Goal: Task Accomplishment & Management: Manage account settings

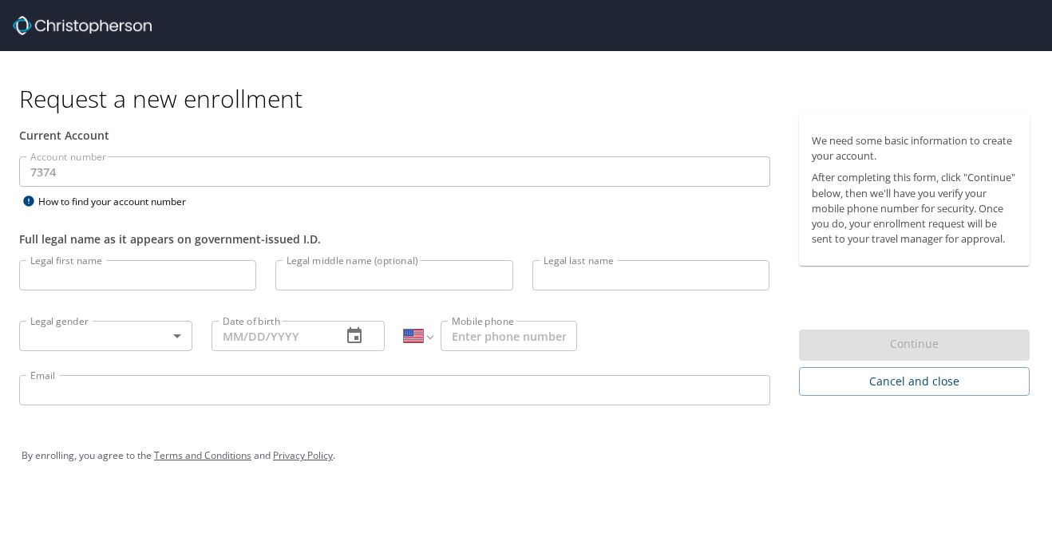
select select "US"
click at [136, 277] on input "Legal first name" at bounding box center [137, 275] width 237 height 30
type input "[PERSON_NAME]"
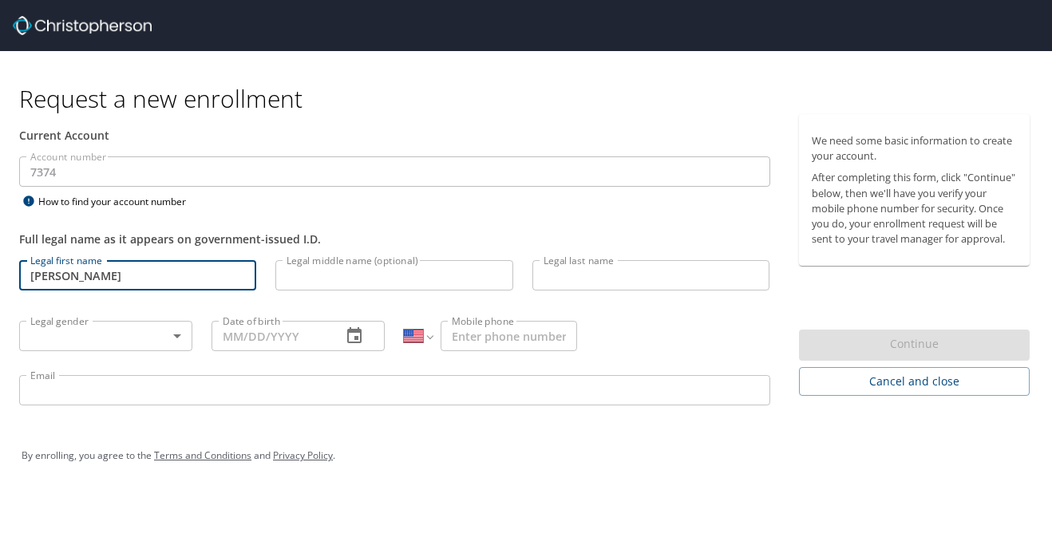
type input "[PERSON_NAME]"
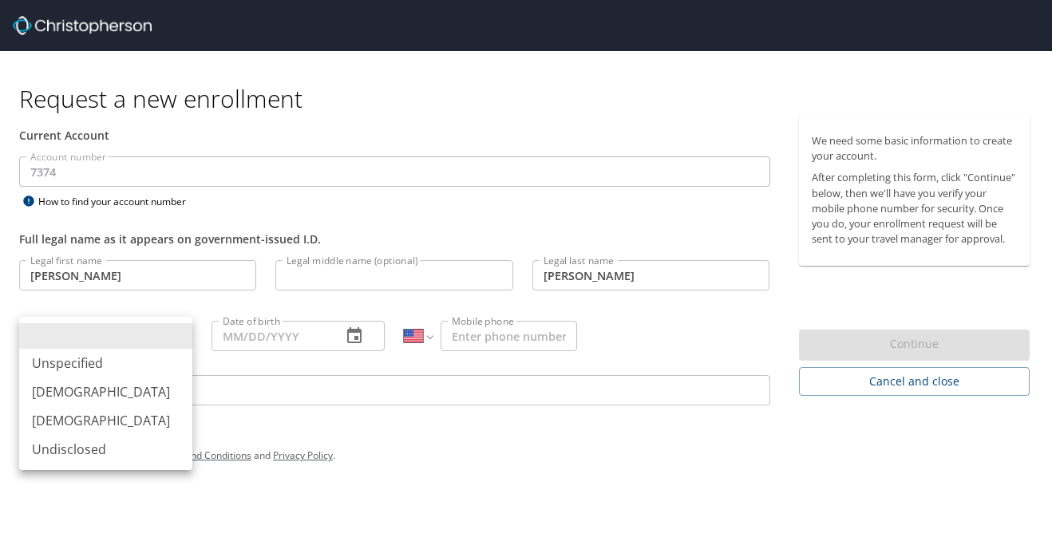
click at [144, 337] on body "Request a new enrollment Current Account Account number 7374 Account number How…" at bounding box center [526, 278] width 1052 height 557
click at [130, 422] on li "Female" at bounding box center [105, 420] width 173 height 29
type input "Female"
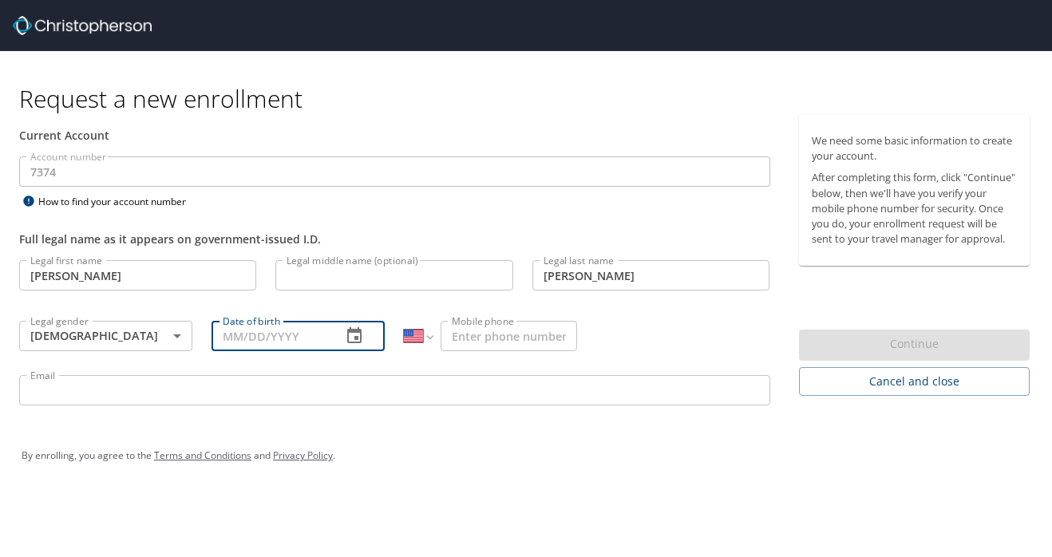
click at [274, 345] on input "Date of birth" at bounding box center [270, 336] width 117 height 30
type input "02/08/1985"
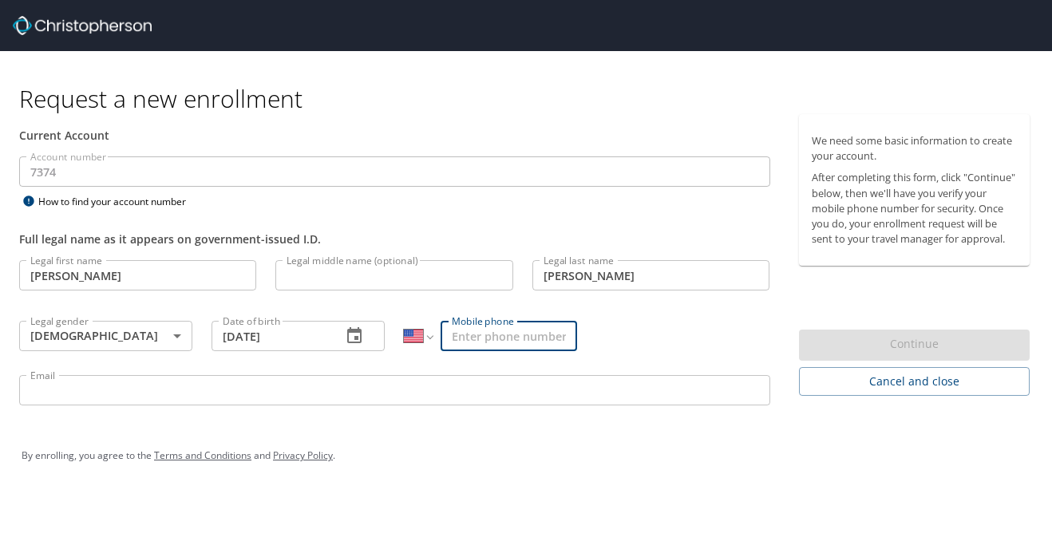
click at [516, 330] on input "Mobile phone" at bounding box center [509, 336] width 137 height 30
type input "(512) 653-3696"
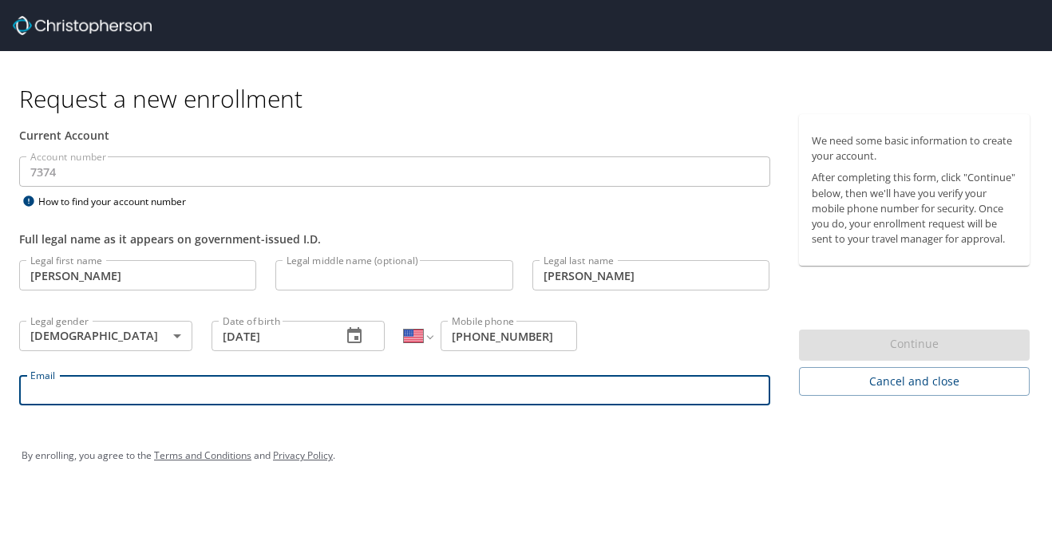
click at [508, 383] on input "Email" at bounding box center [394, 390] width 751 height 30
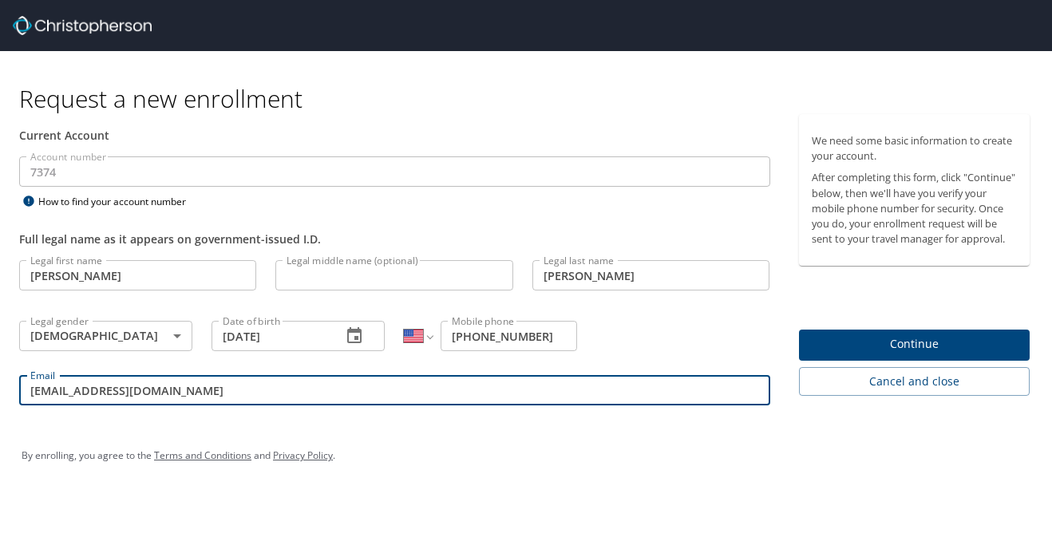
type input "lkeeble@aprco.com"
click at [954, 349] on span "Continue" at bounding box center [915, 345] width 206 height 20
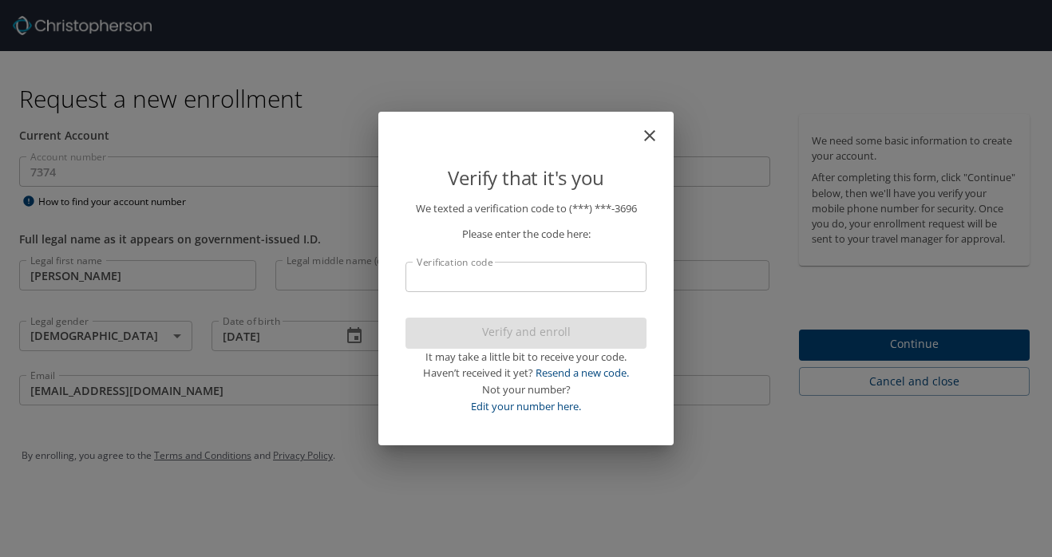
click at [564, 281] on input "Verification code" at bounding box center [526, 277] width 241 height 30
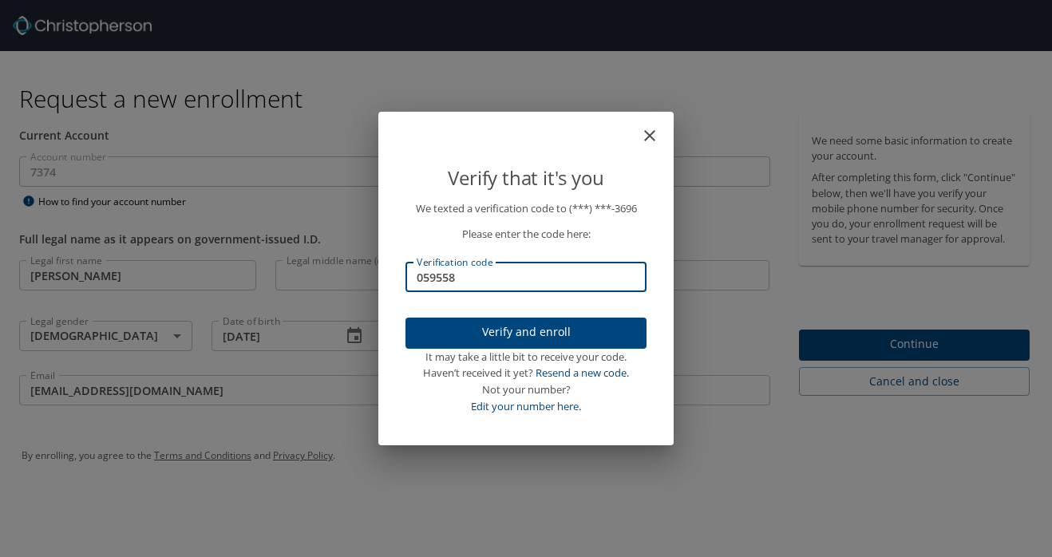
type input "059558"
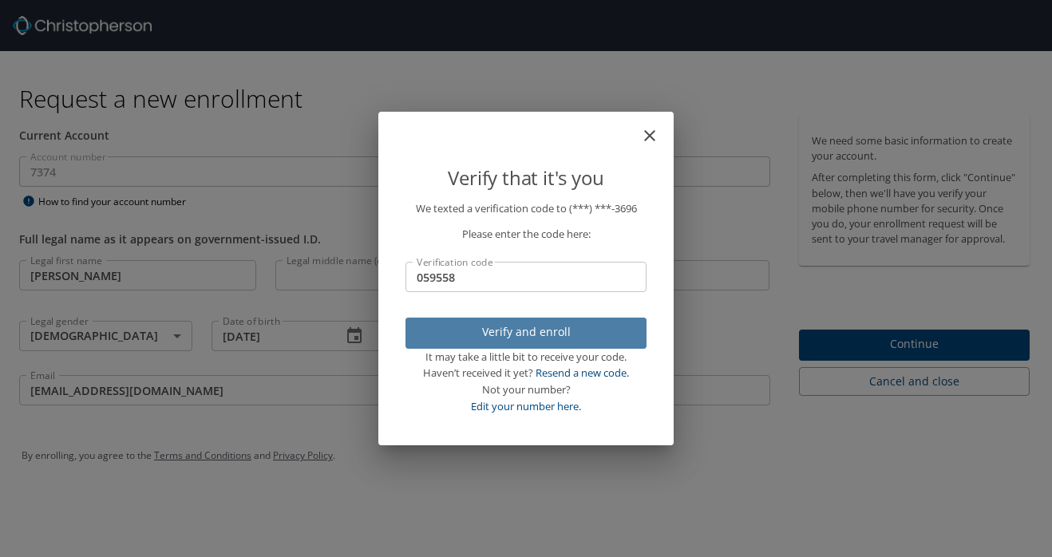
click at [483, 331] on span "Verify and enroll" at bounding box center [526, 333] width 216 height 20
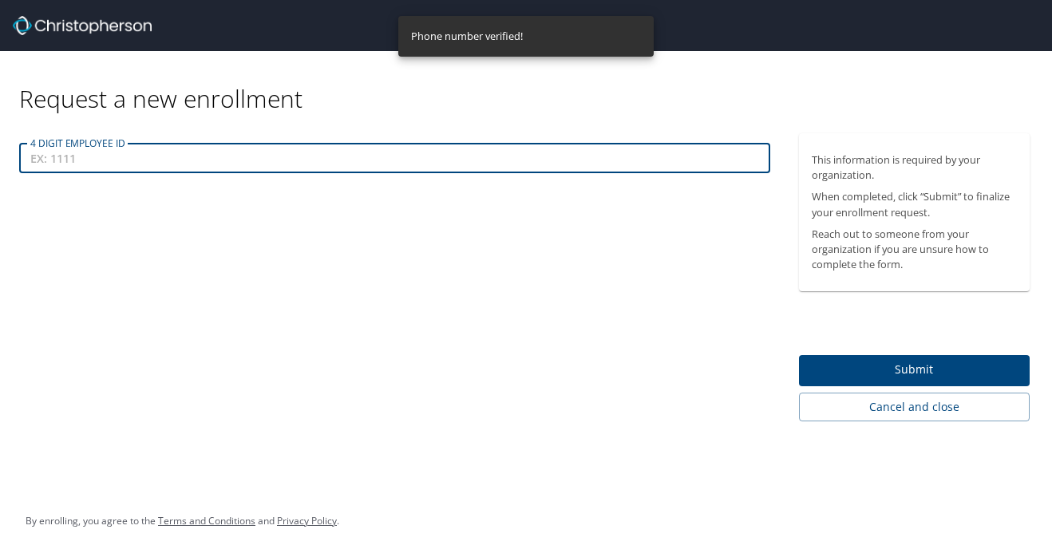
click at [245, 153] on input "4 DIGIT EMPLOYEE ID" at bounding box center [394, 158] width 751 height 30
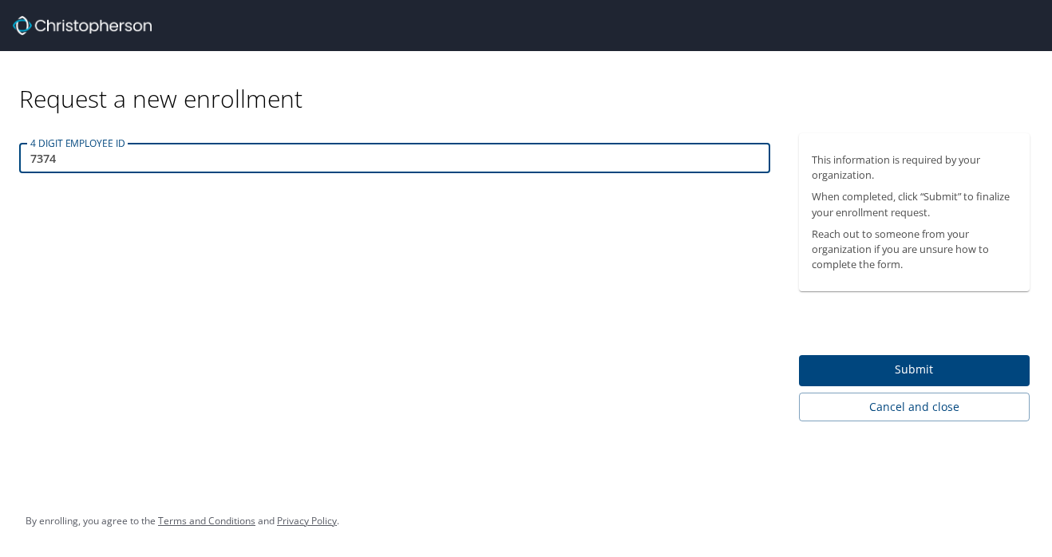
type input "7374"
click at [876, 369] on span "Submit" at bounding box center [915, 370] width 206 height 20
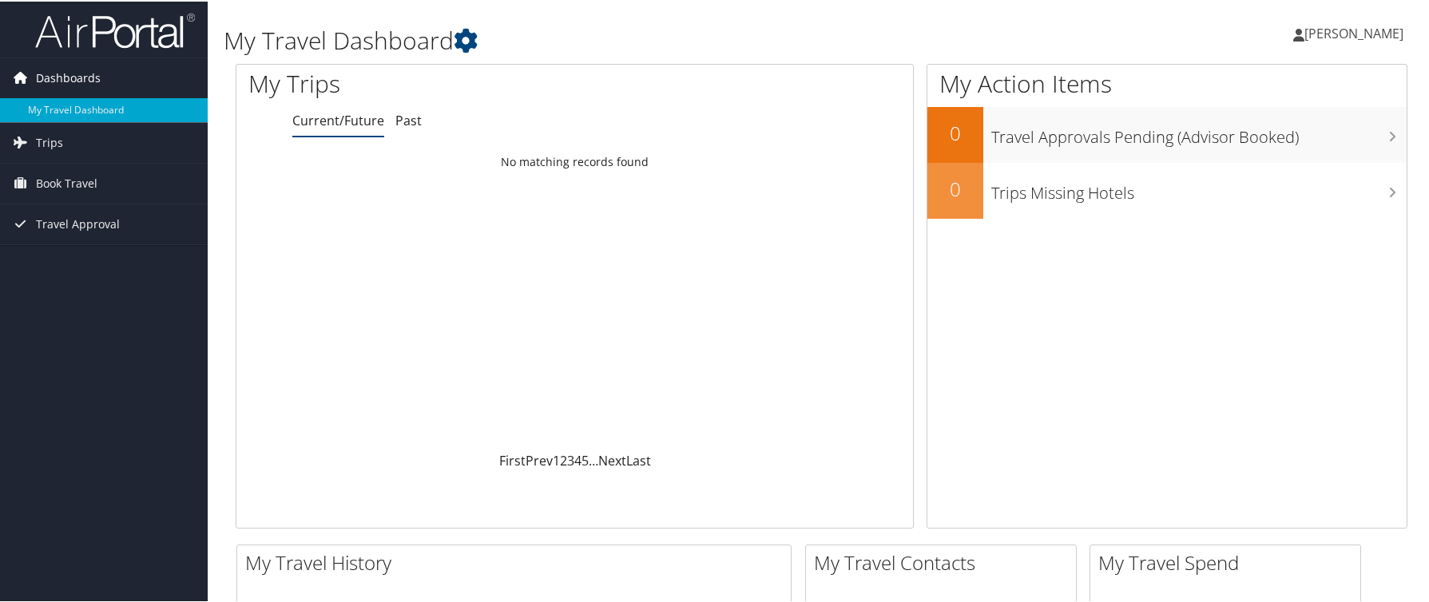
click at [40, 78] on span "Dashboards" at bounding box center [68, 77] width 65 height 40
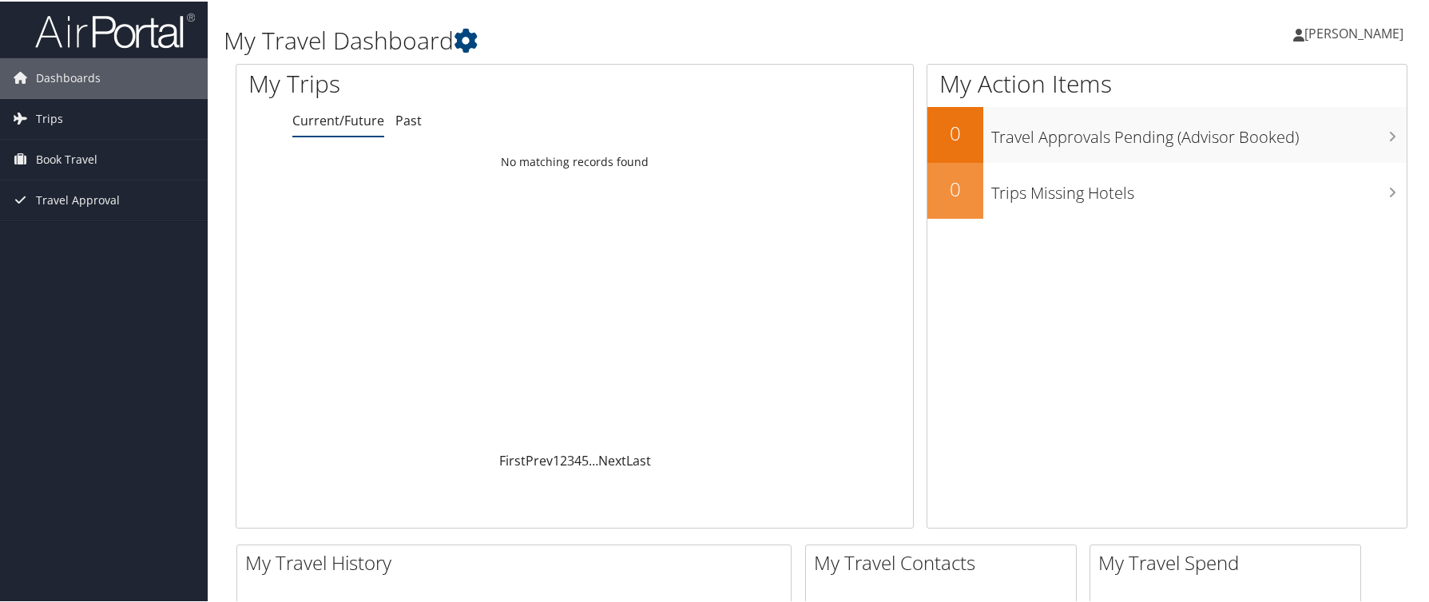
click at [1375, 33] on span "Laura Keeble" at bounding box center [1353, 32] width 99 height 18
click at [1299, 78] on link "My Settings" at bounding box center [1311, 87] width 178 height 27
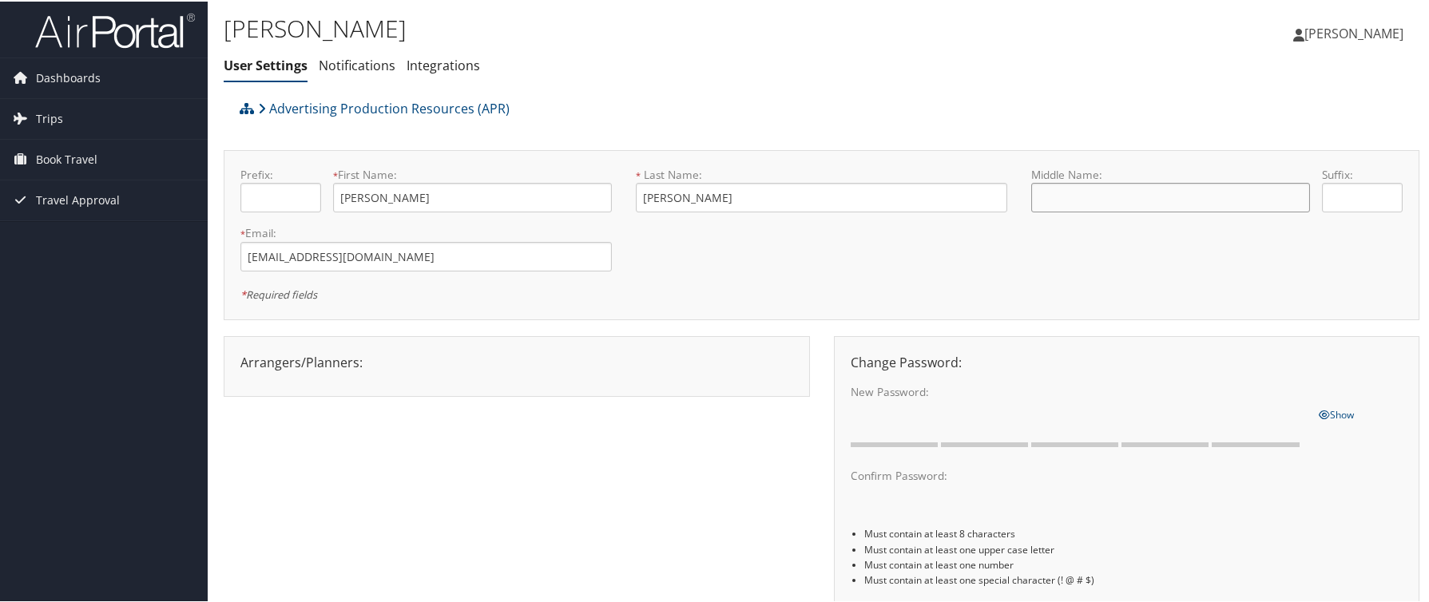
click at [1101, 200] on input "text" at bounding box center [1170, 196] width 279 height 30
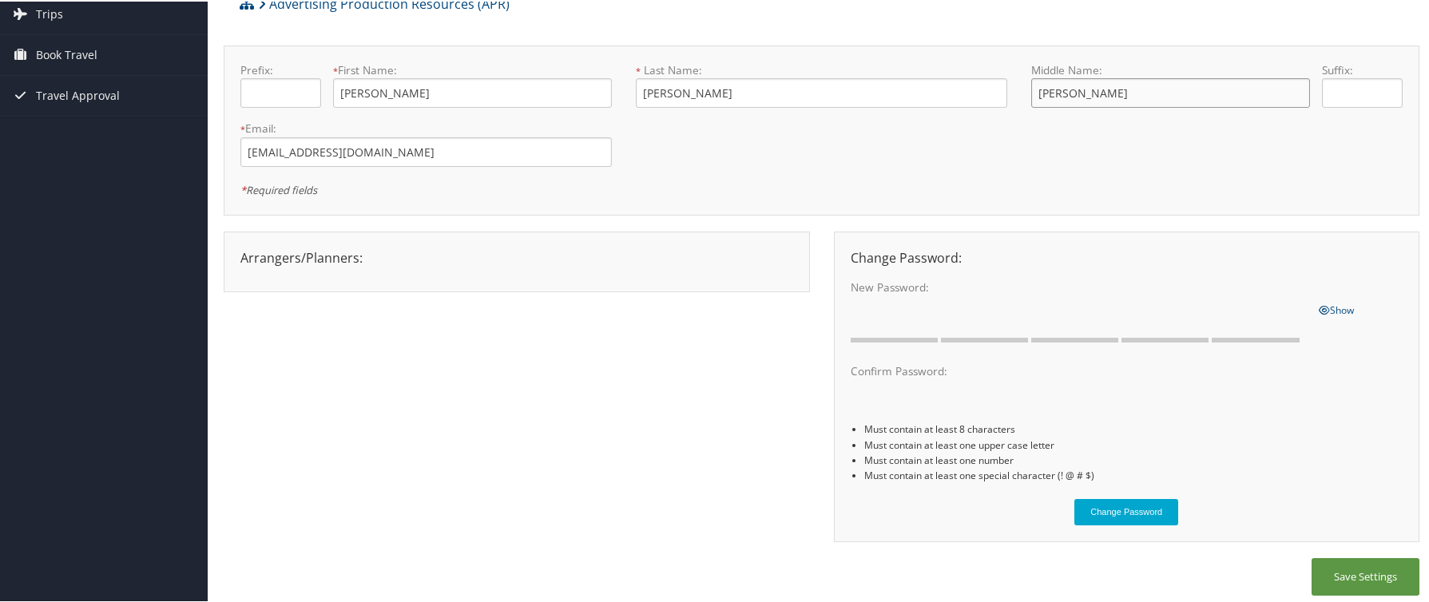
scroll to position [113, 0]
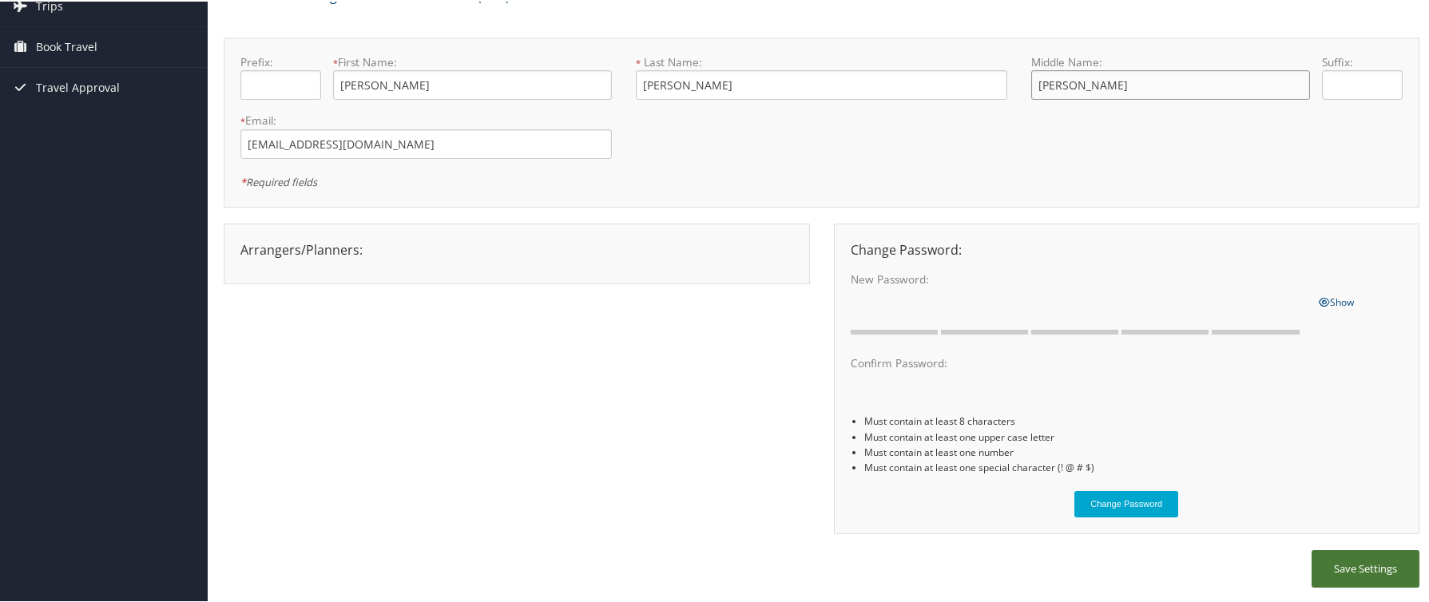
type input "Elizabeth"
click at [1377, 565] on button "Save Settings" at bounding box center [1365, 568] width 108 height 38
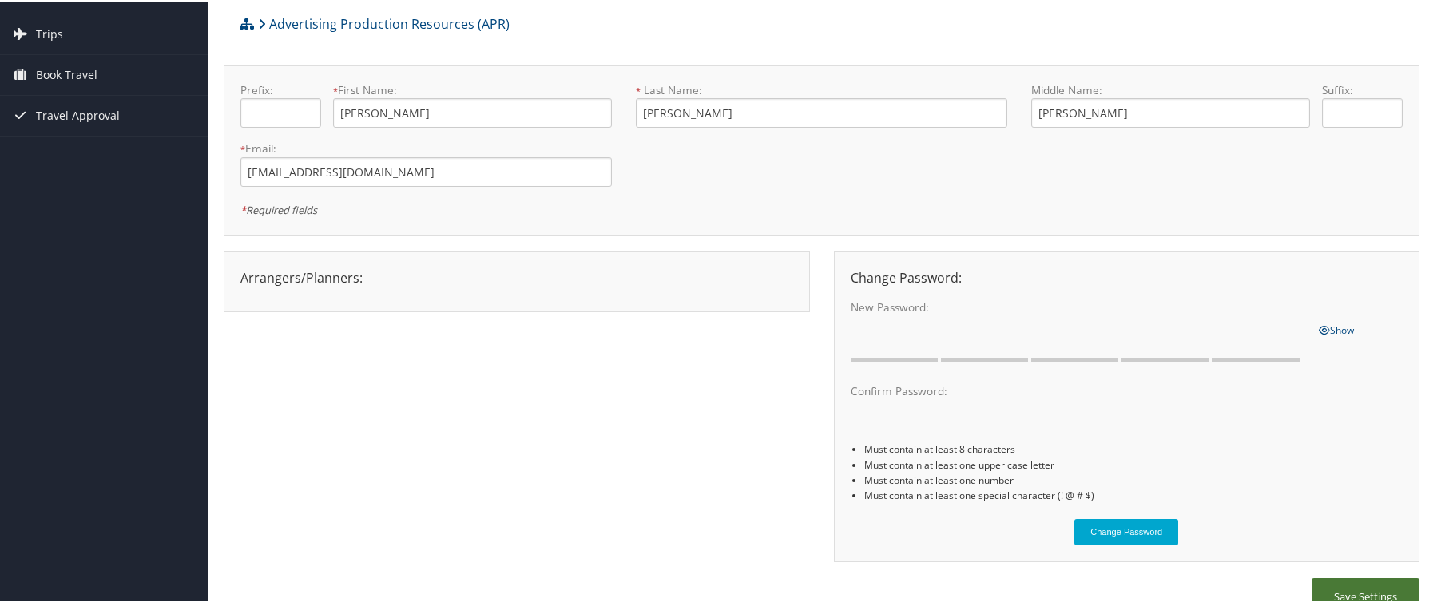
scroll to position [0, 0]
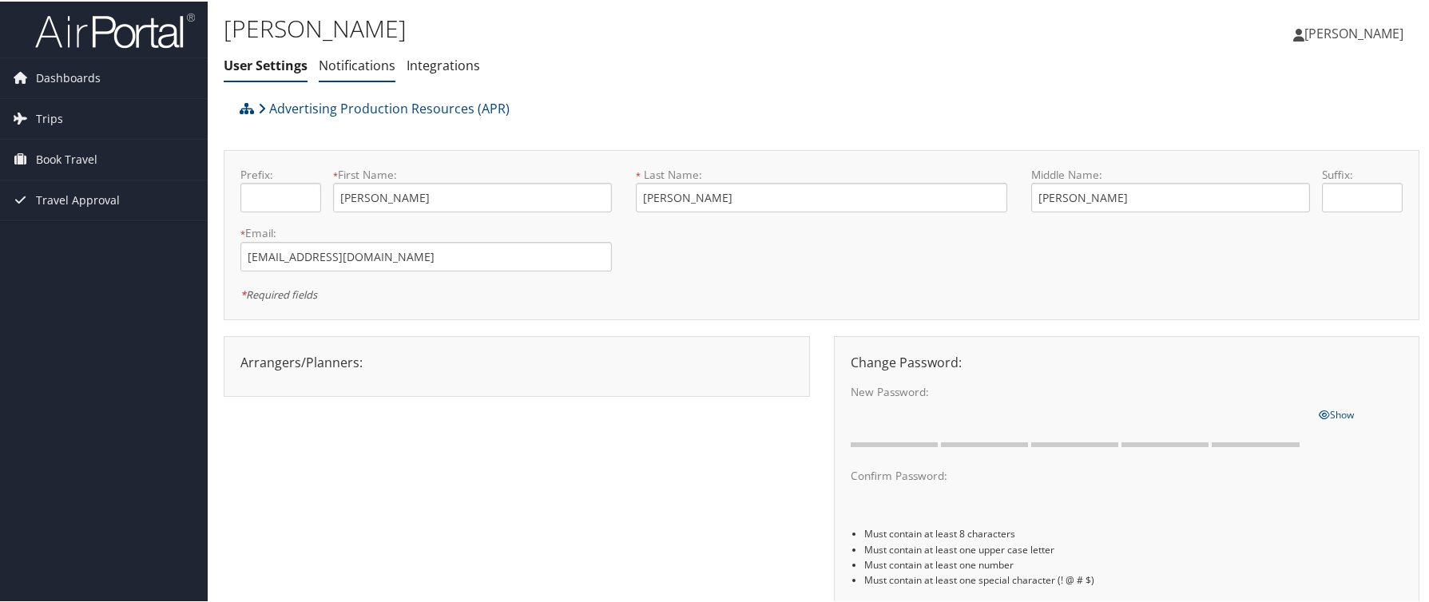
click at [357, 64] on link "Notifications" at bounding box center [357, 64] width 77 height 18
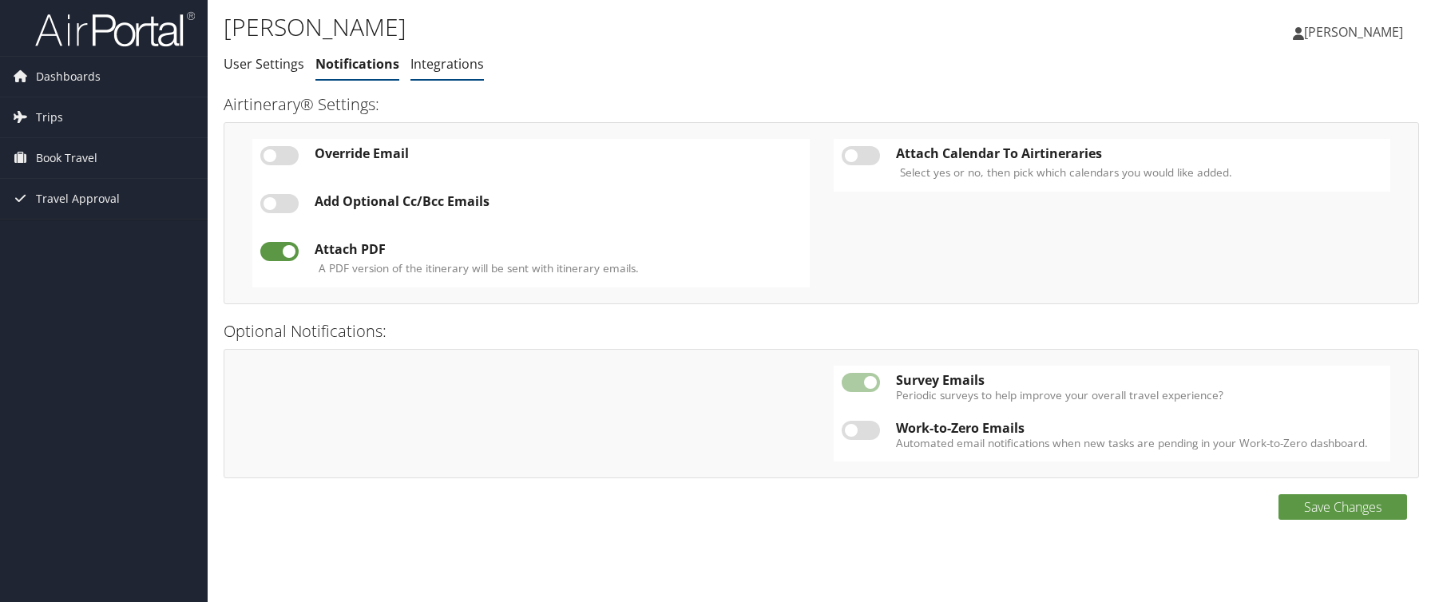
click at [430, 72] on link "Integrations" at bounding box center [446, 64] width 73 height 18
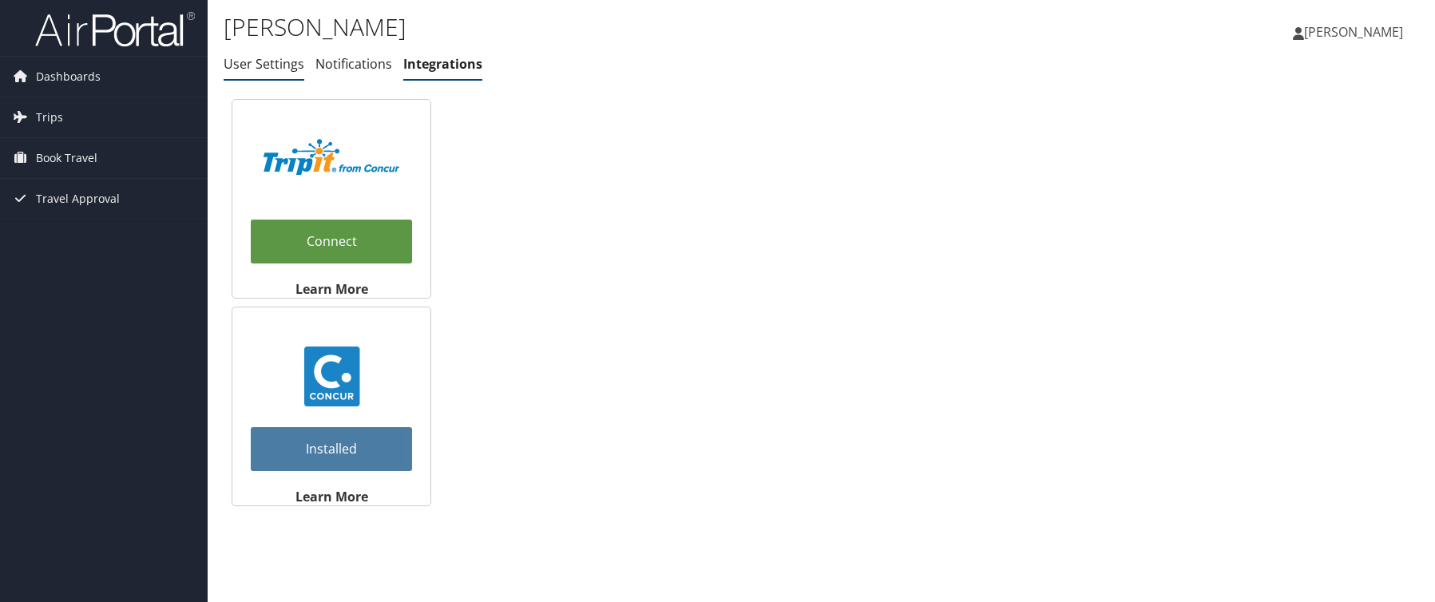
click at [278, 66] on link "User Settings" at bounding box center [264, 64] width 81 height 18
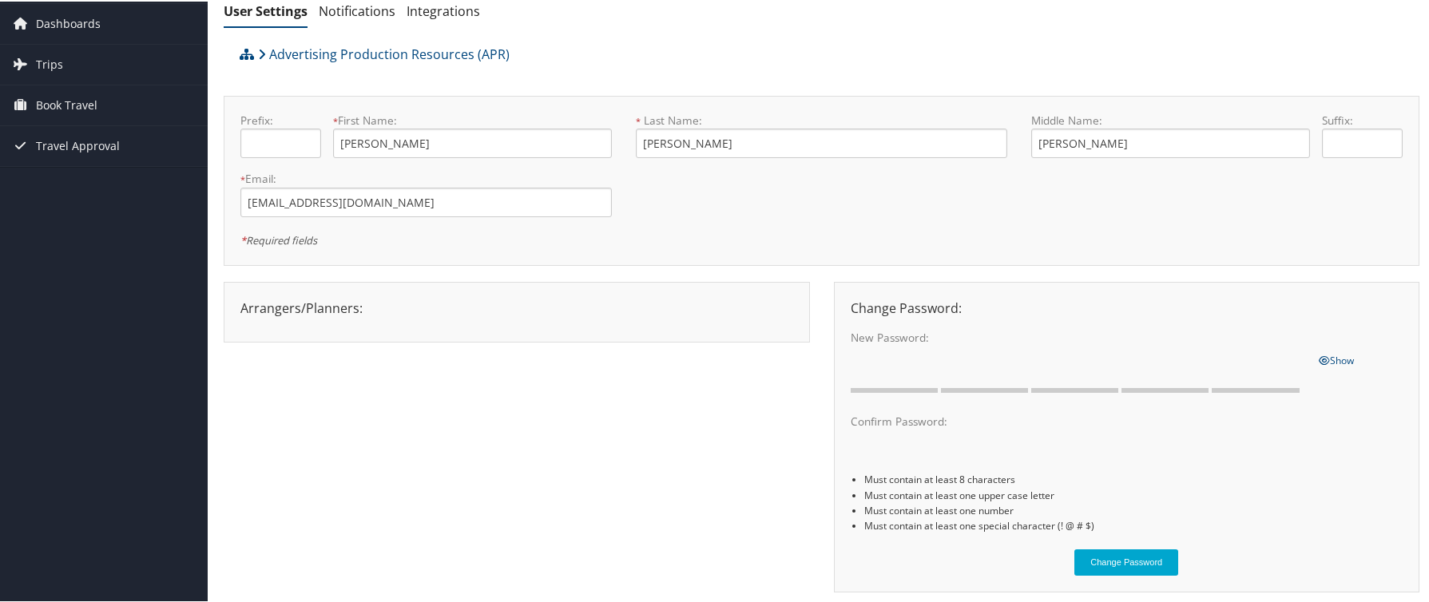
scroll to position [45, 0]
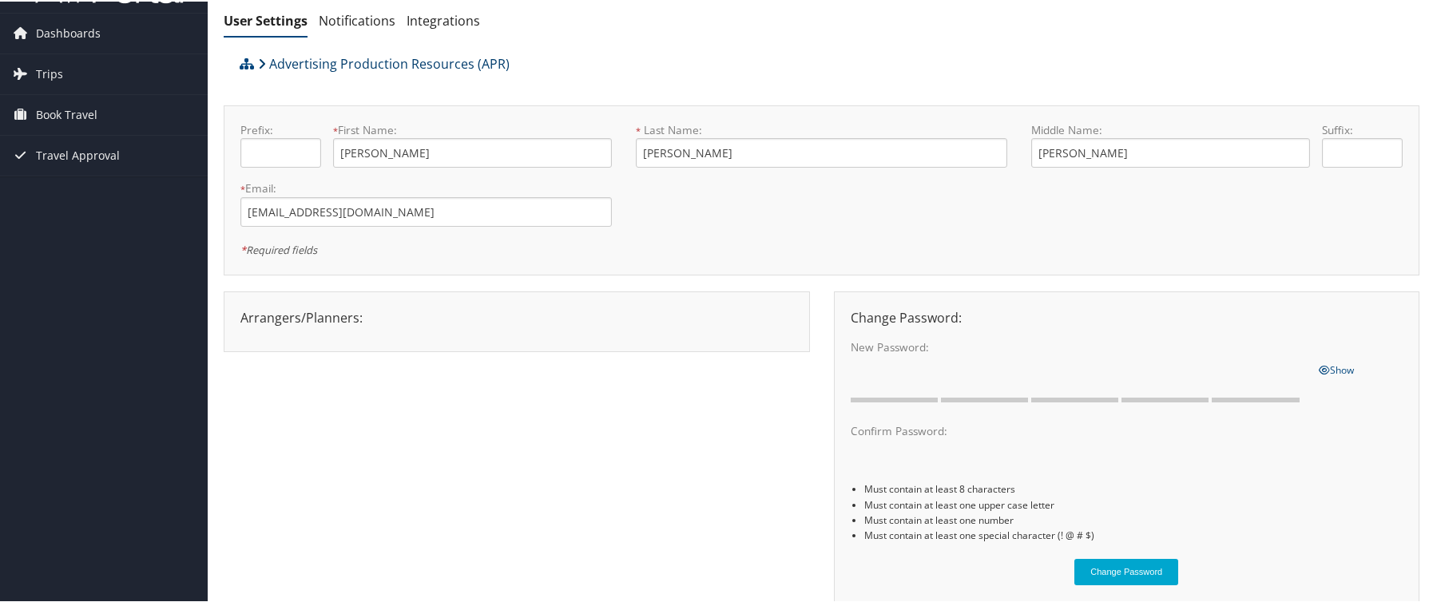
click at [260, 61] on icon at bounding box center [262, 62] width 8 height 13
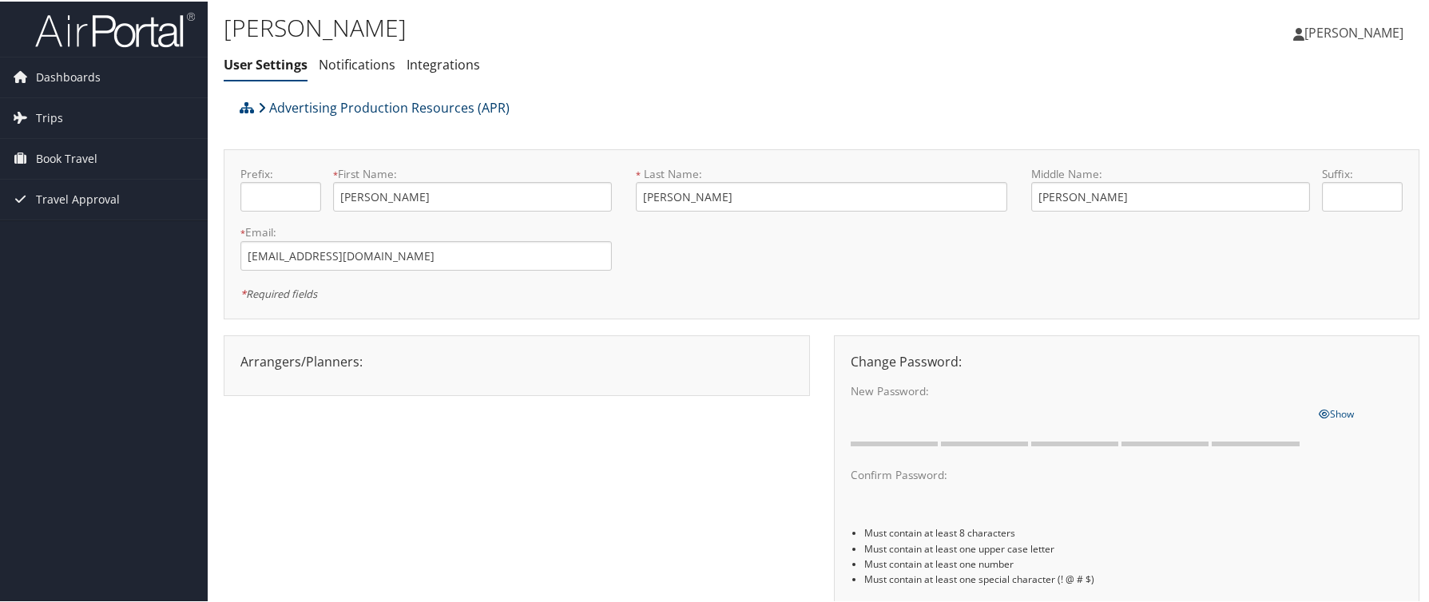
scroll to position [0, 0]
click at [53, 125] on span "Trips" at bounding box center [49, 117] width 27 height 40
click at [66, 231] on span "Book Travel" at bounding box center [66, 230] width 61 height 40
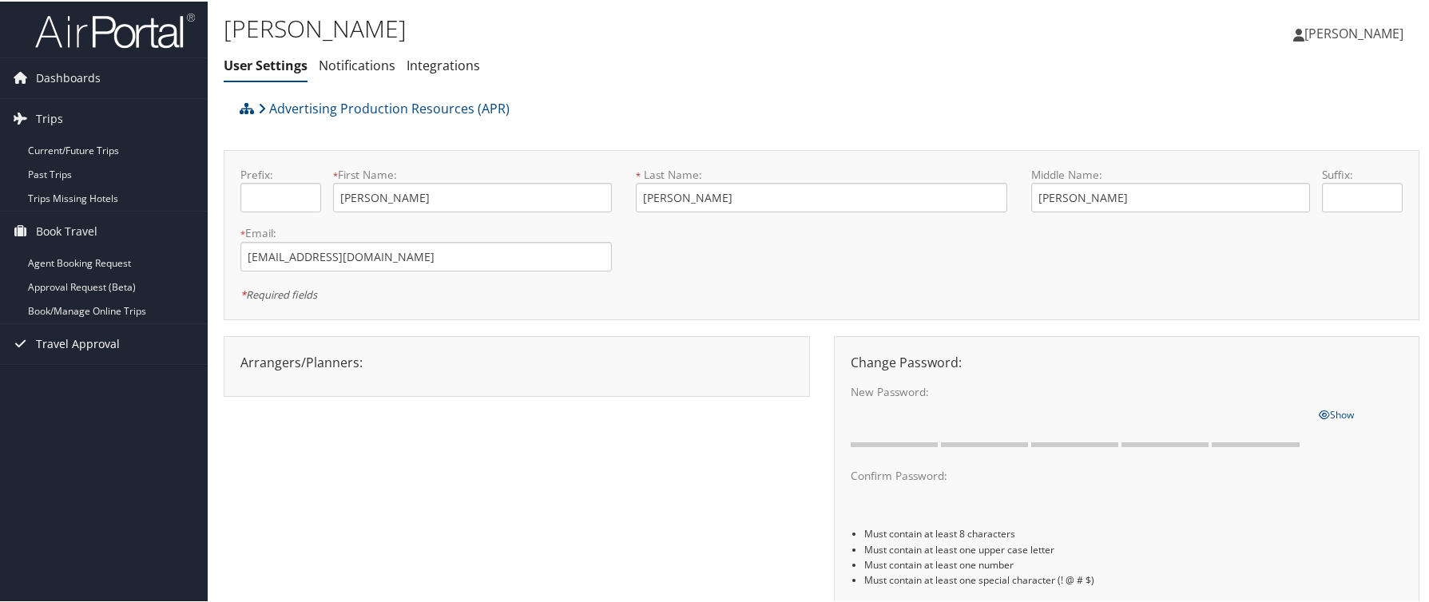
click at [72, 347] on span "Travel Approval" at bounding box center [78, 343] width 84 height 40
click at [1398, 31] on link "[PERSON_NAME]" at bounding box center [1356, 32] width 126 height 48
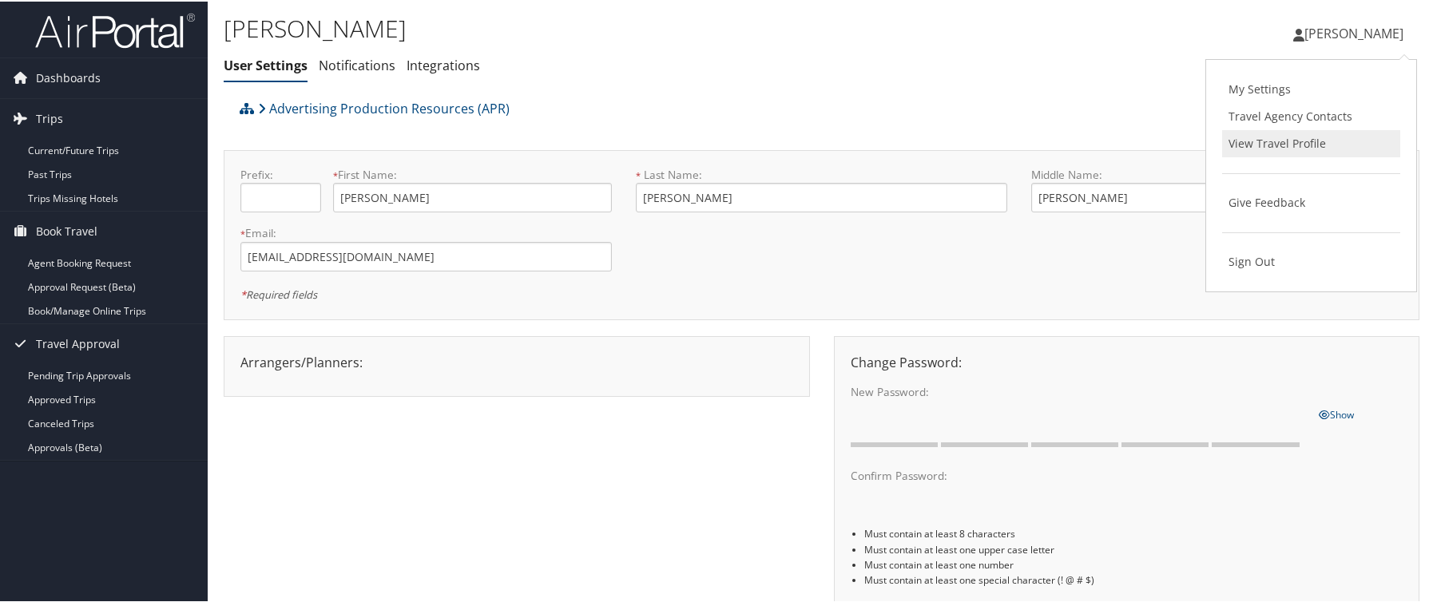
click at [1279, 141] on link "View Travel Profile" at bounding box center [1311, 142] width 178 height 27
click at [1334, 34] on span "[PERSON_NAME]" at bounding box center [1353, 32] width 99 height 18
click at [1318, 137] on link "View Travel Profile" at bounding box center [1311, 142] width 178 height 27
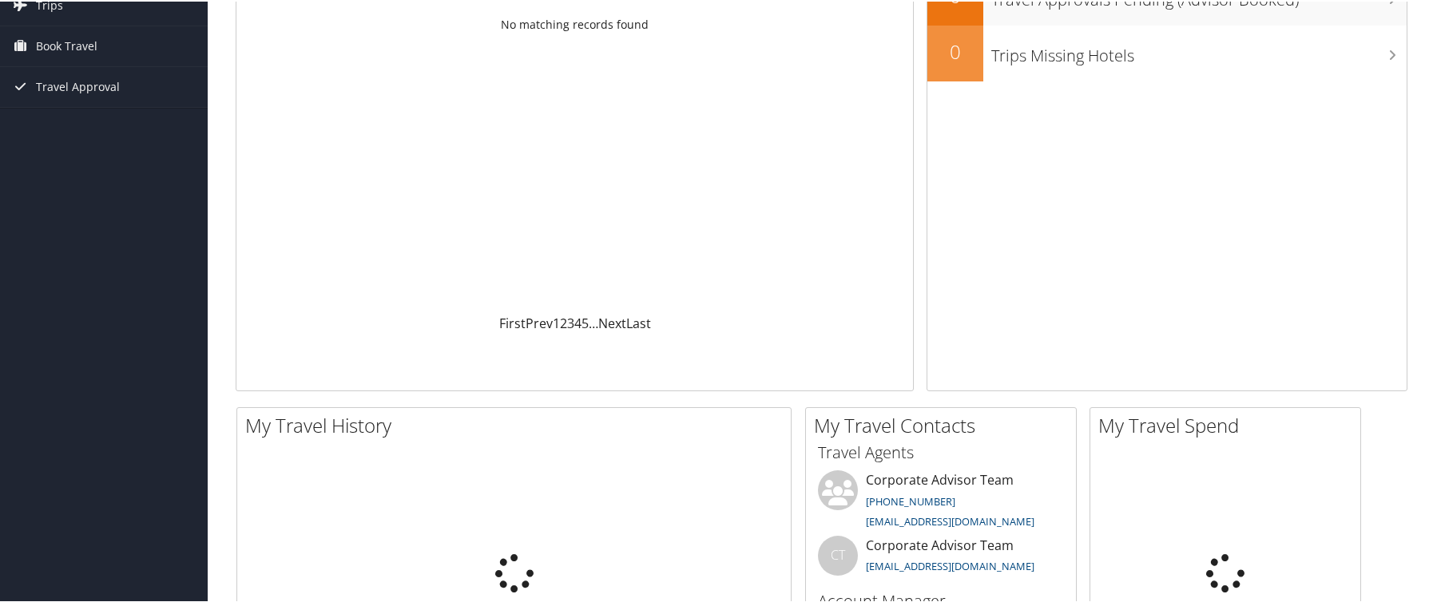
scroll to position [208, 0]
